Goal: Task Accomplishment & Management: Use online tool/utility

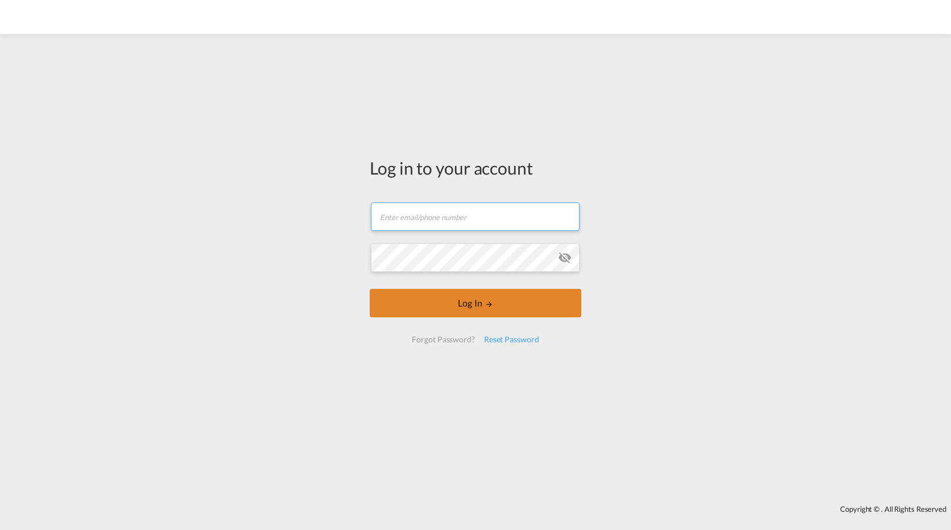
type input "[EMAIL_ADDRESS][DOMAIN_NAME]"
click at [470, 305] on button "Log In" at bounding box center [476, 303] width 212 height 28
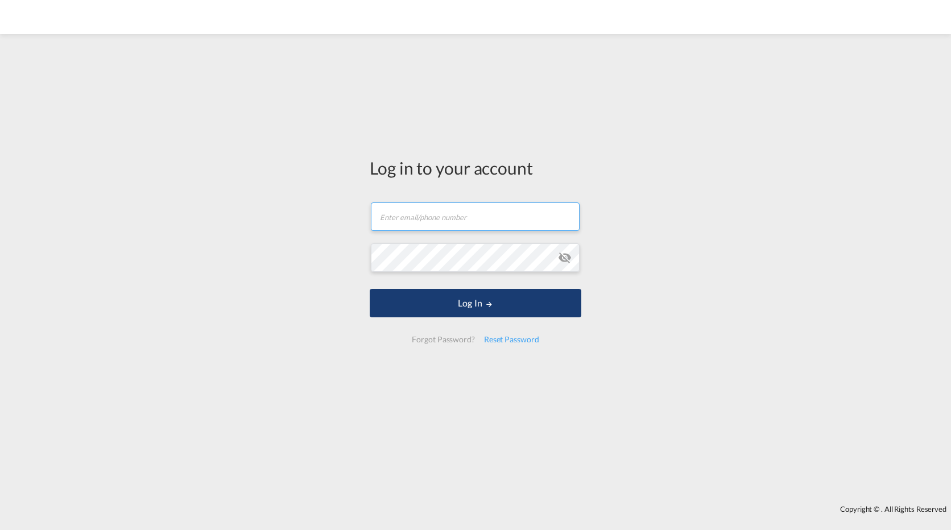
type input "[EMAIL_ADDRESS][DOMAIN_NAME]"
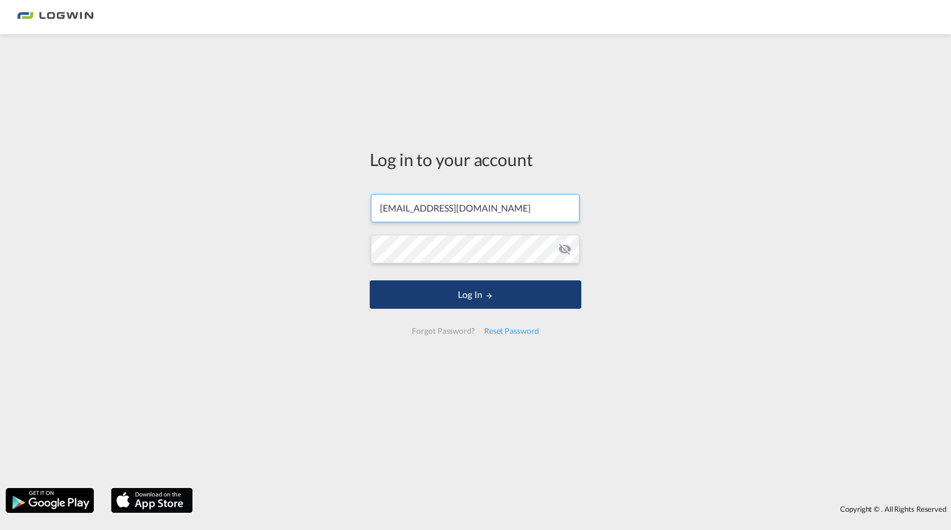
click at [477, 305] on button "Log In" at bounding box center [476, 294] width 212 height 28
